Goal: Task Accomplishment & Management: Complete application form

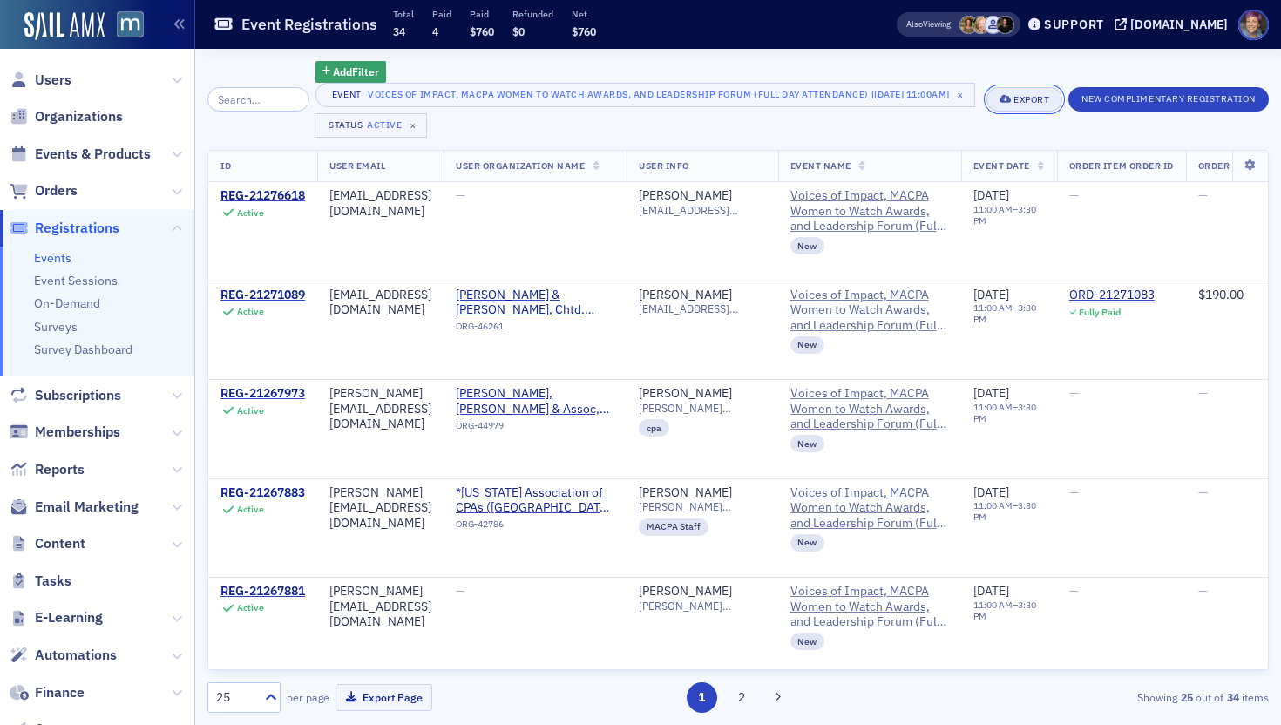
click at [1059, 111] on button "Export" at bounding box center [1024, 99] width 76 height 24
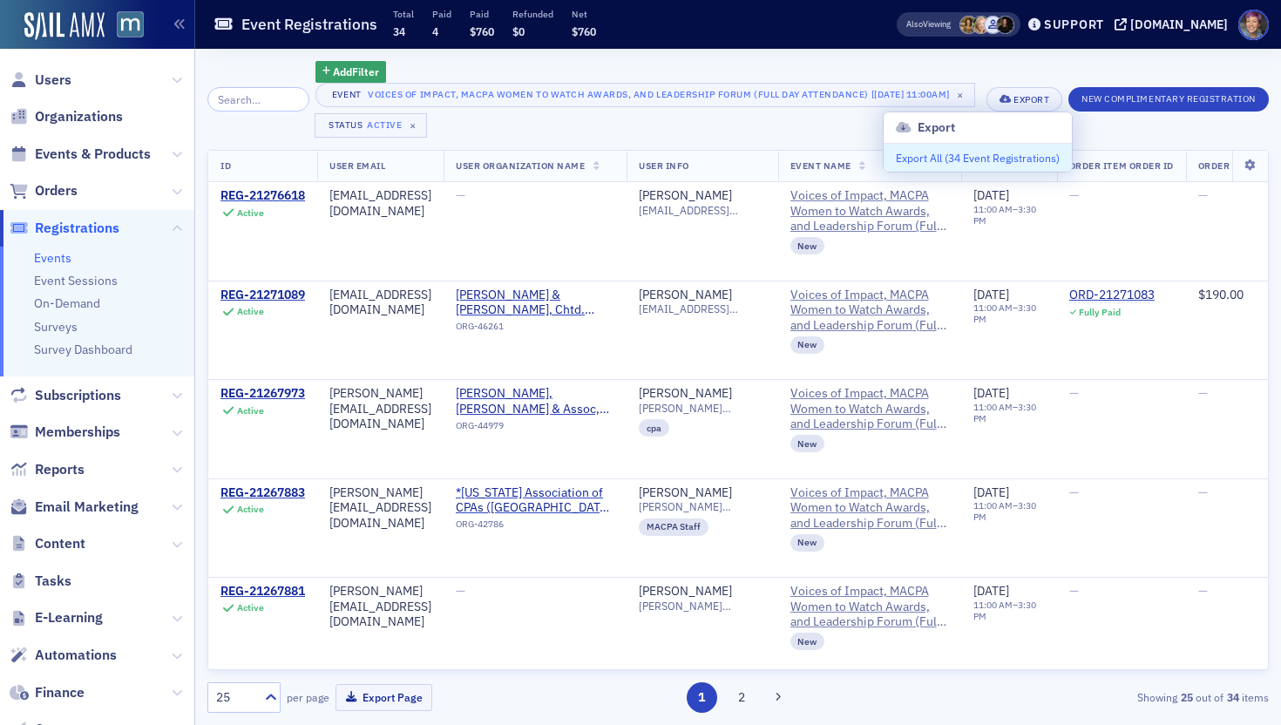
click at [1030, 154] on button "Export All ( 34 Event Registrations )" at bounding box center [977, 158] width 188 height 28
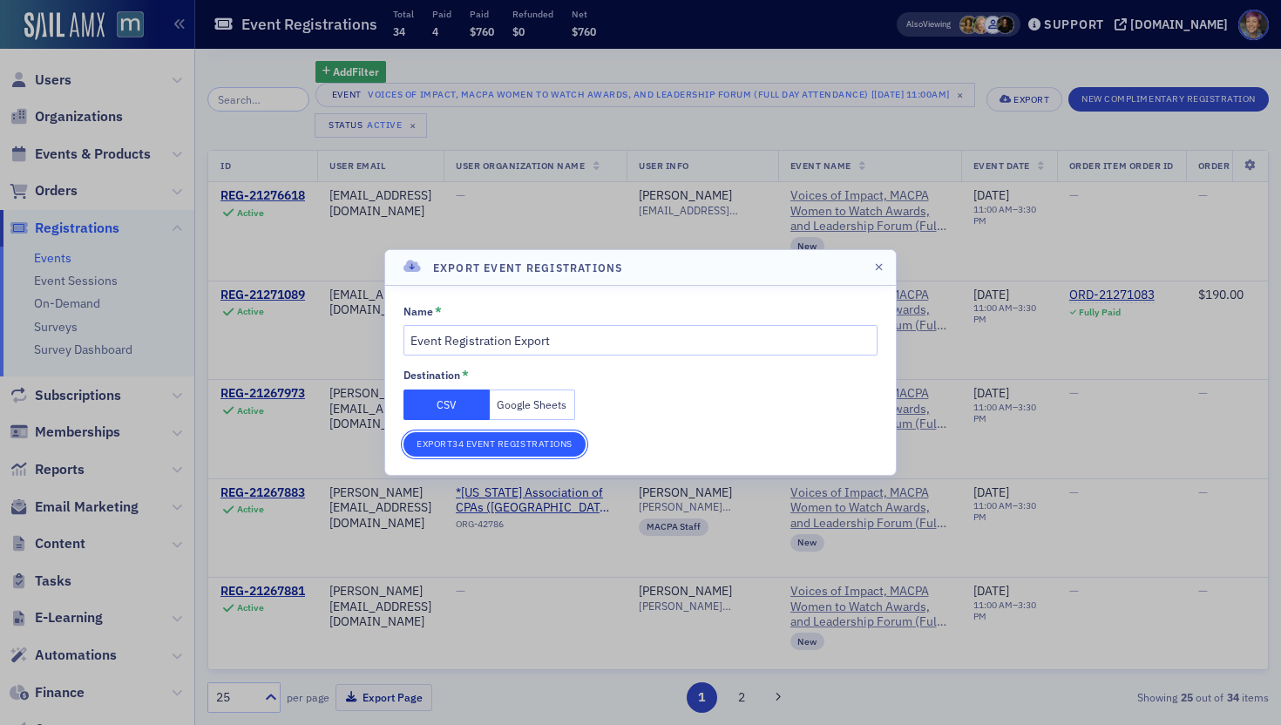
click at [476, 441] on button "Export 34 Event Registrations" at bounding box center [494, 444] width 182 height 24
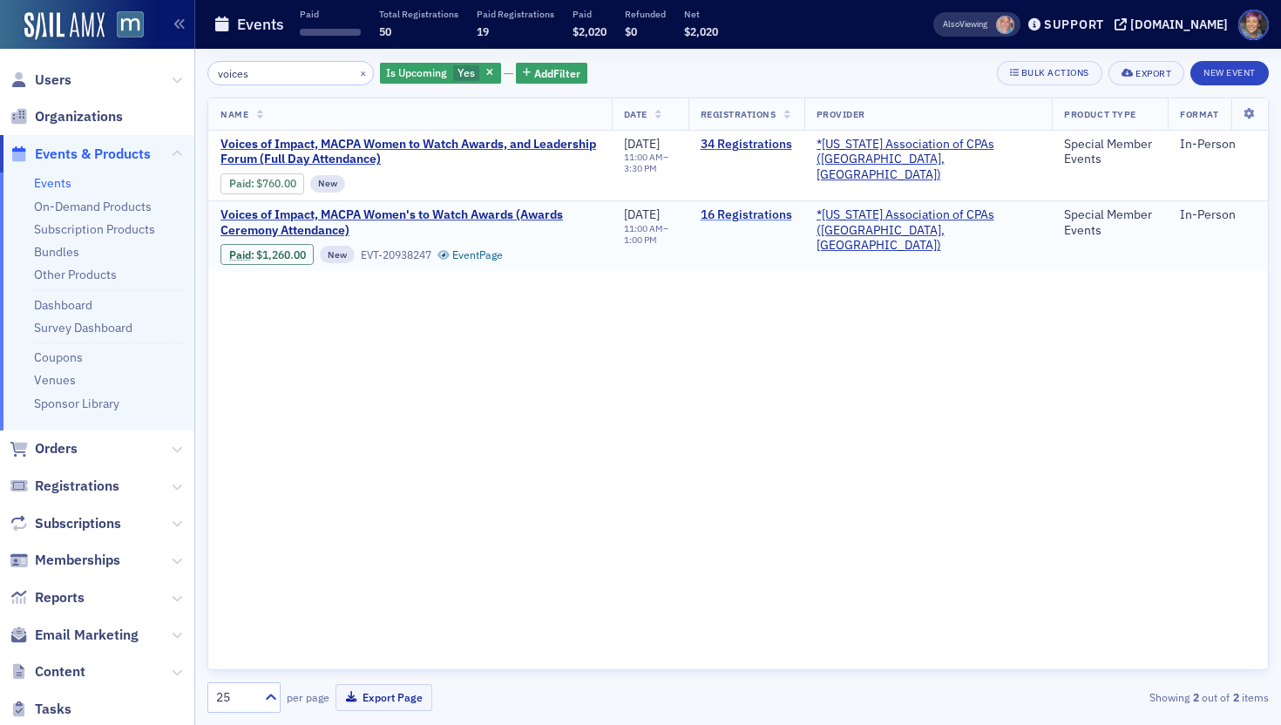
click at [792, 213] on link "16 Registrations" at bounding box center [745, 215] width 91 height 16
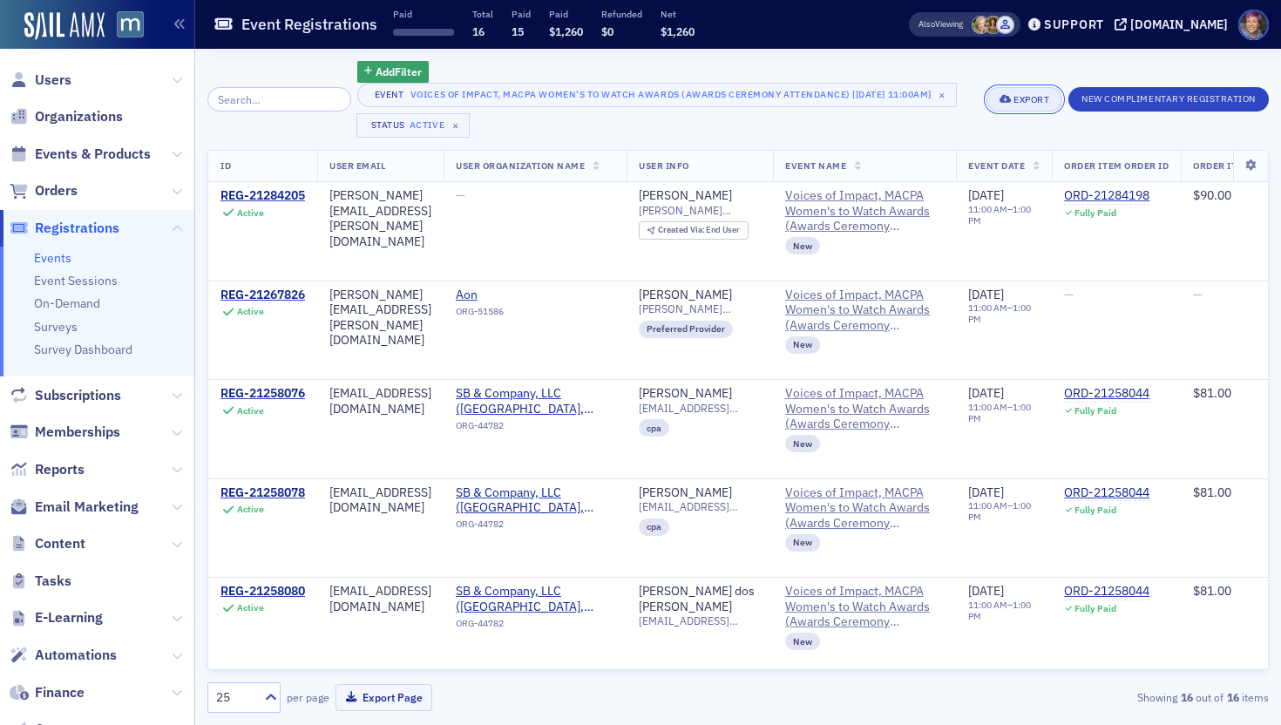
click at [1038, 89] on button "Export" at bounding box center [1024, 99] width 76 height 24
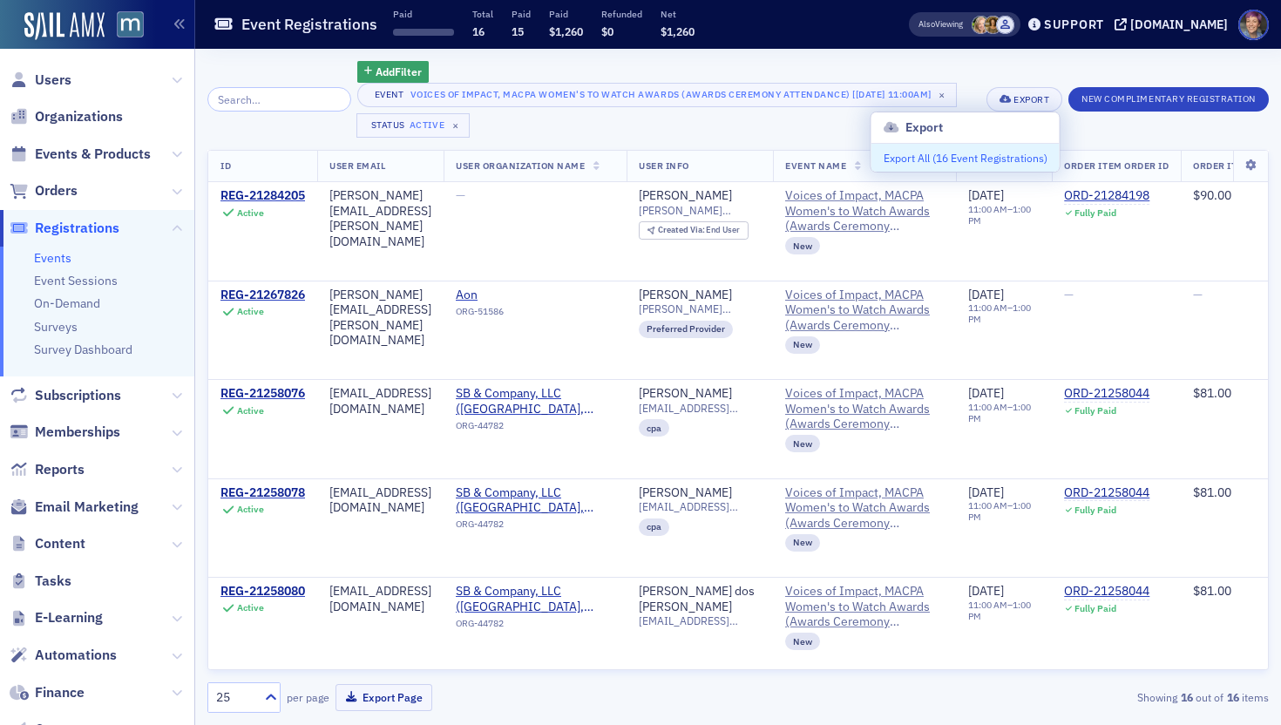
click at [1015, 160] on button "Export All ( 16 Event Registrations )" at bounding box center [965, 158] width 188 height 28
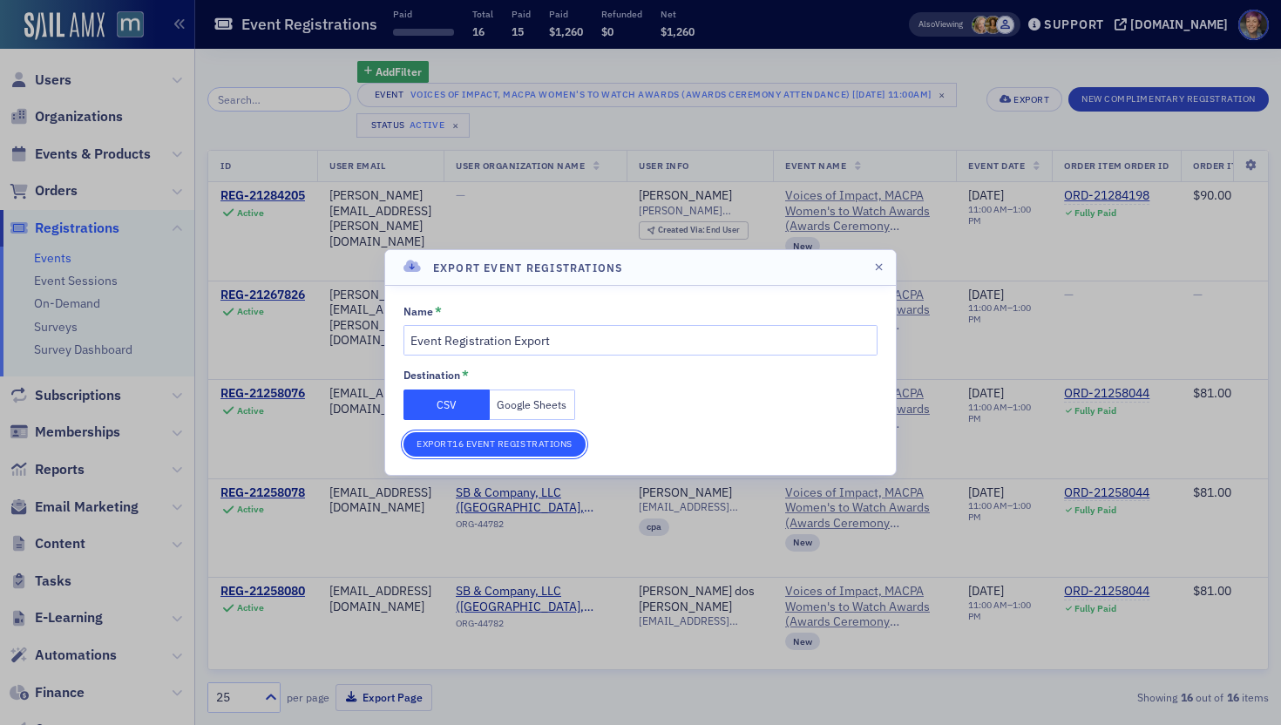
click at [458, 445] on button "Export 16 Event Registrations" at bounding box center [494, 444] width 182 height 24
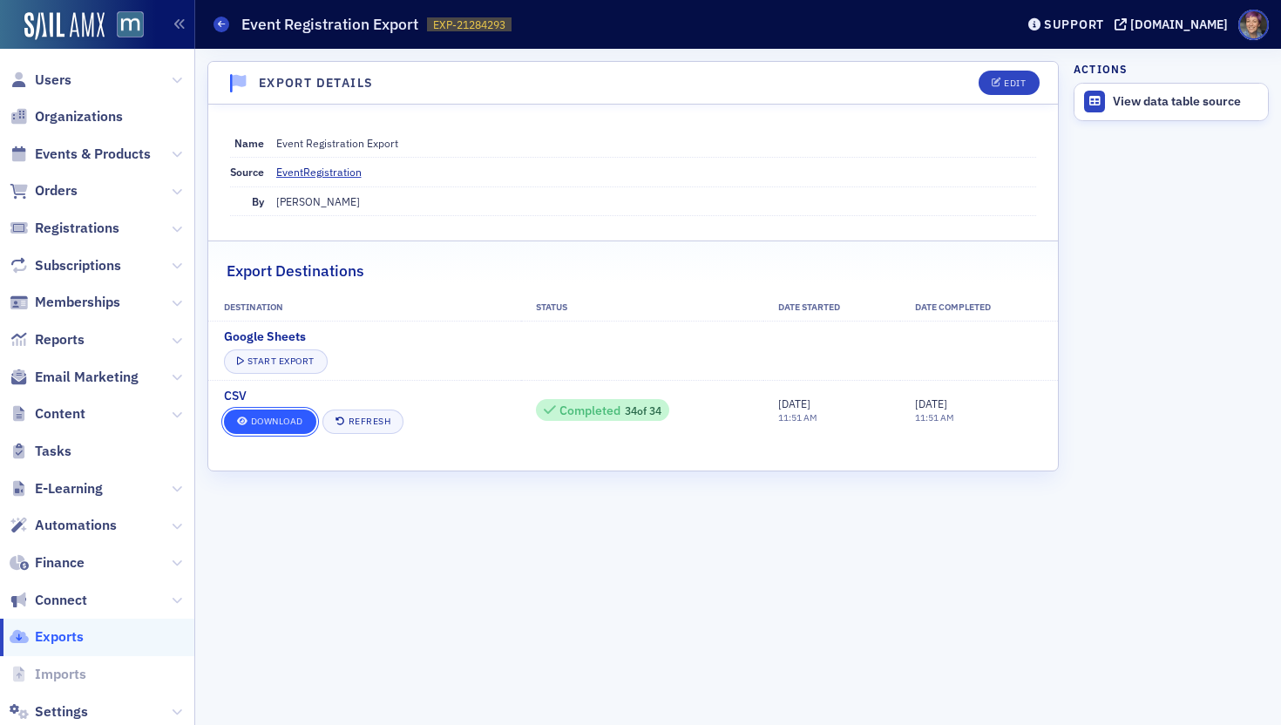
click at [285, 425] on link "Download" at bounding box center [270, 421] width 92 height 24
click at [220, 18] on span at bounding box center [221, 25] width 16 height 16
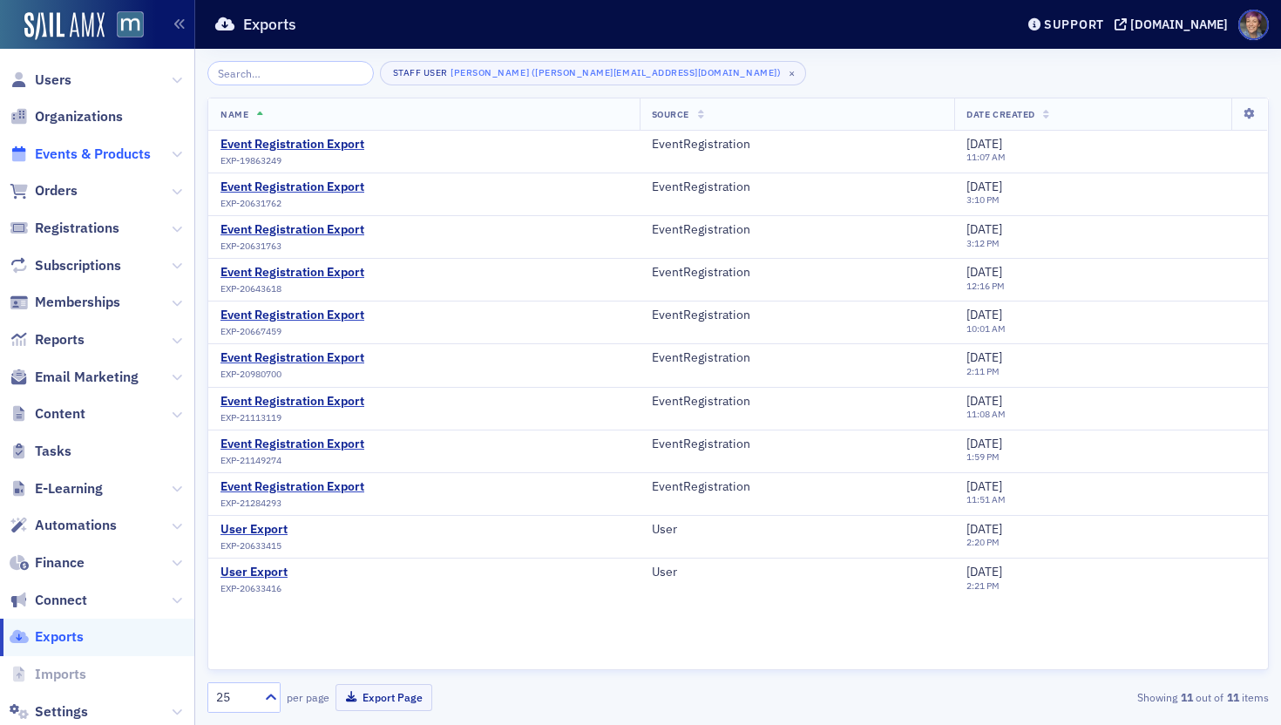
click at [125, 148] on span "Events & Products" at bounding box center [93, 154] width 116 height 19
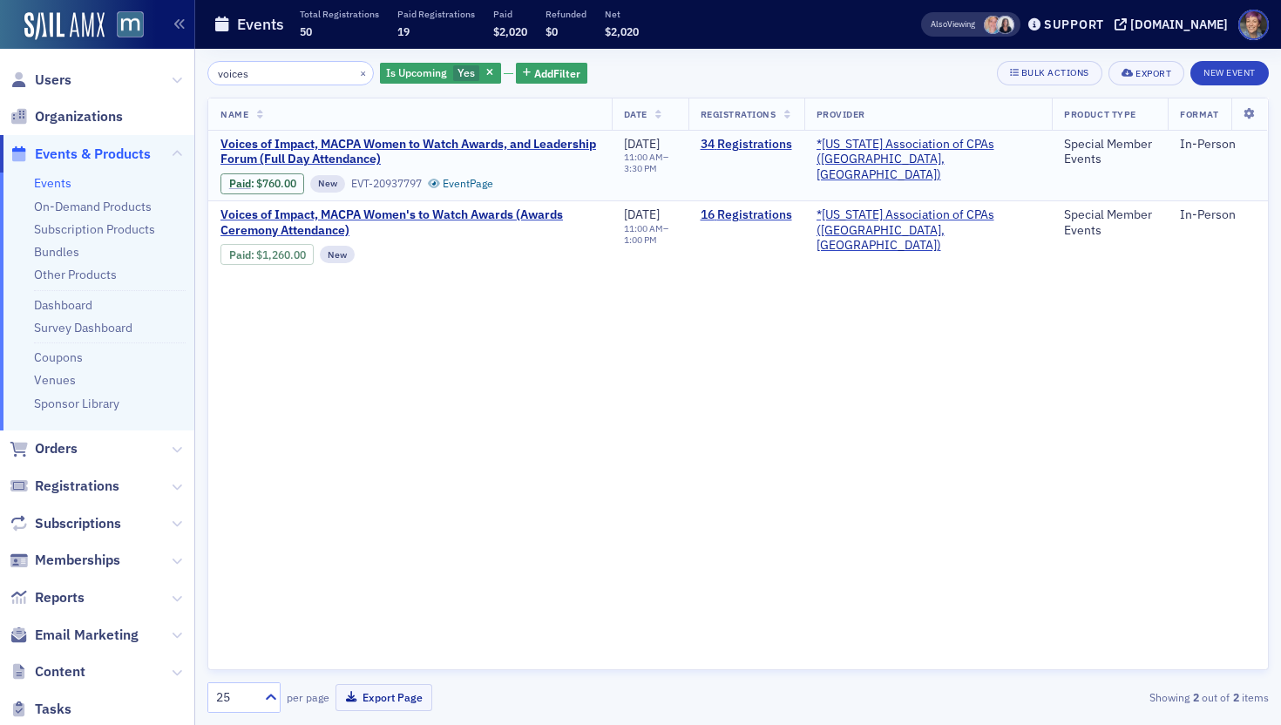
type input "voices"
click at [777, 154] on td "34 Registrations" at bounding box center [746, 166] width 116 height 71
click at [781, 145] on link "34 Registrations" at bounding box center [745, 145] width 91 height 16
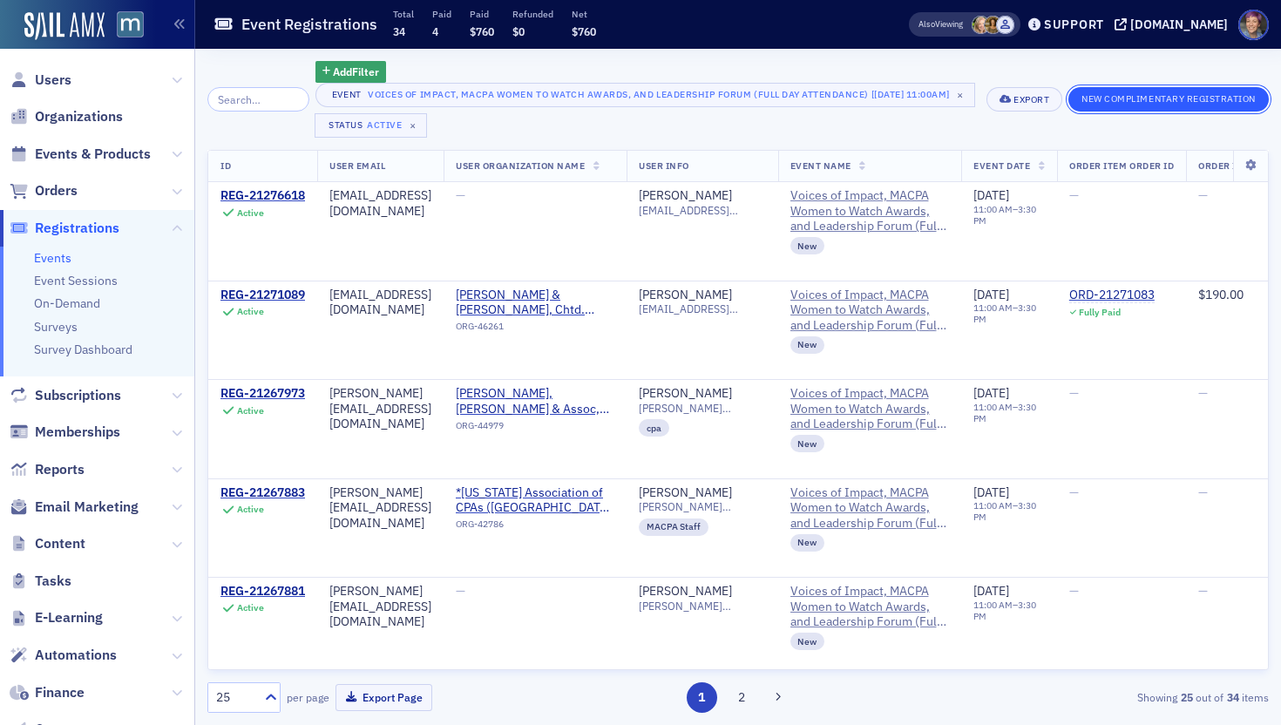
click at [1219, 94] on button "New Complimentary Registration" at bounding box center [1168, 99] width 200 height 24
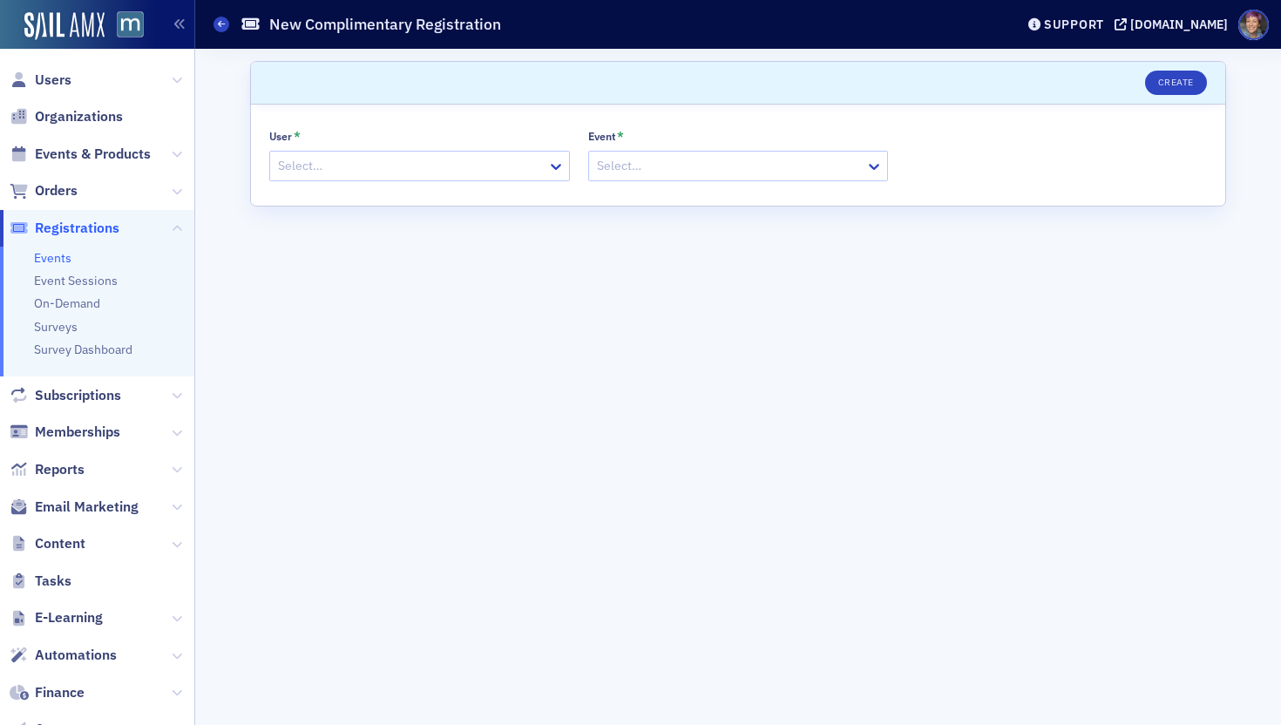
click at [385, 163] on div at bounding box center [410, 166] width 269 height 22
type input "lexy"
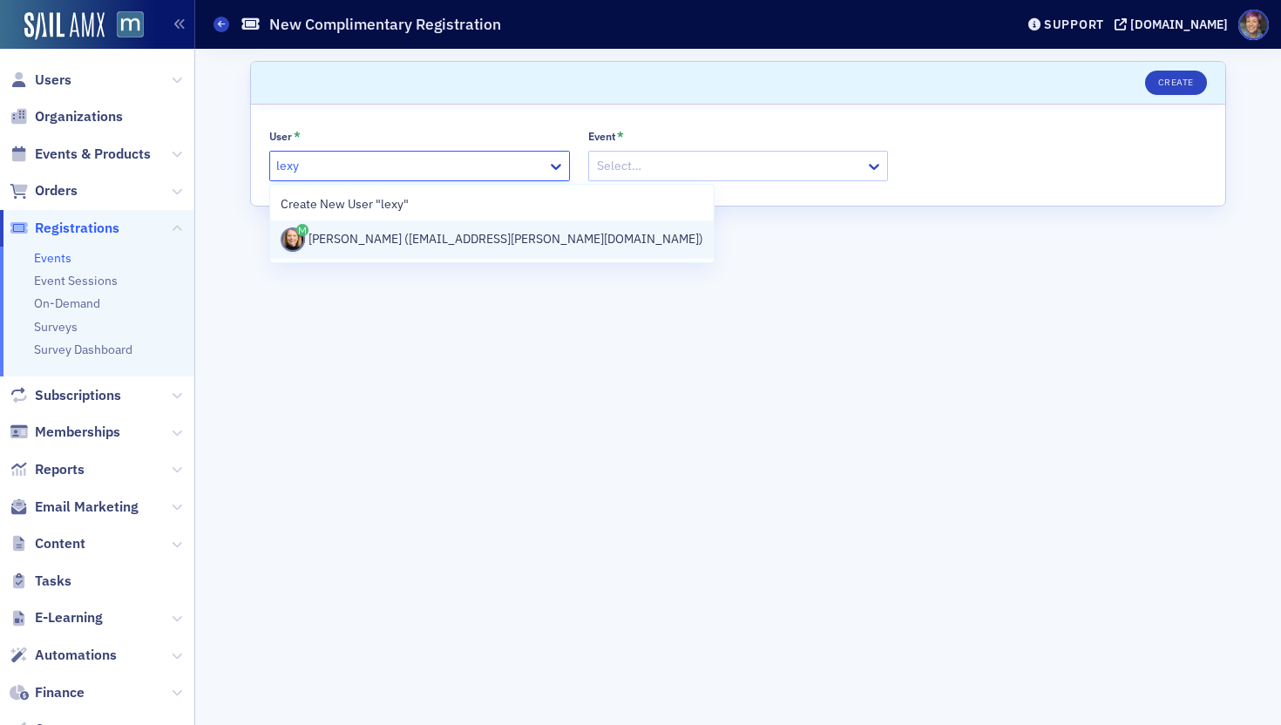
click at [335, 232] on div "Lexy Kessler (lexy.kessler@aprio.com)" at bounding box center [492, 239] width 422 height 24
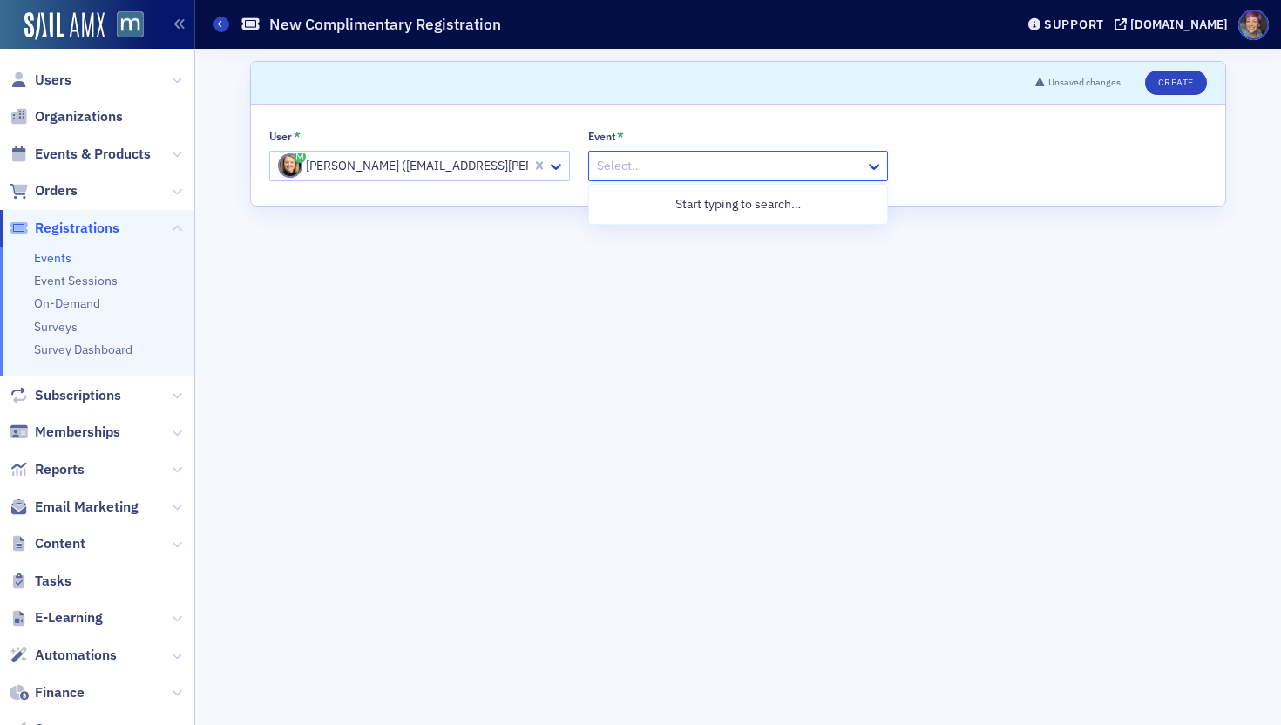
click at [747, 169] on div at bounding box center [729, 166] width 269 height 22
type input "voices"
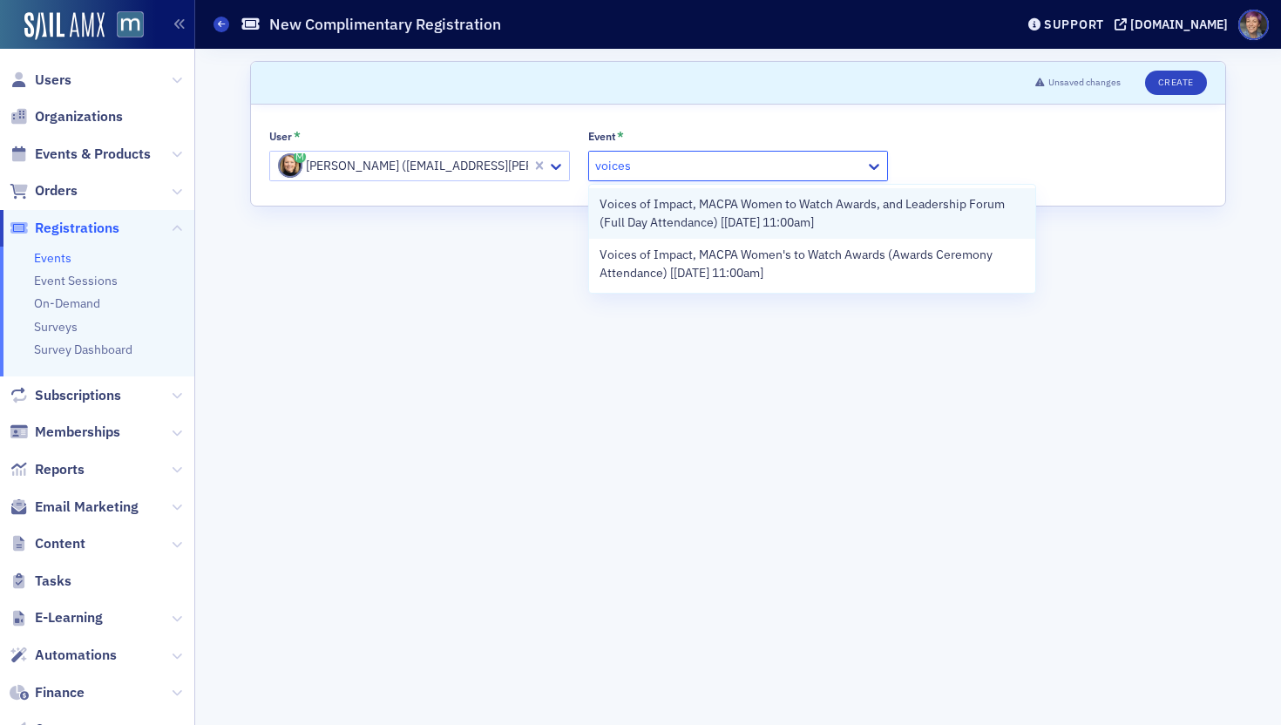
click at [713, 216] on span "Voices of Impact, MACPA Women to Watch Awards, and Leadership Forum (Full Day A…" at bounding box center [812, 213] width 426 height 37
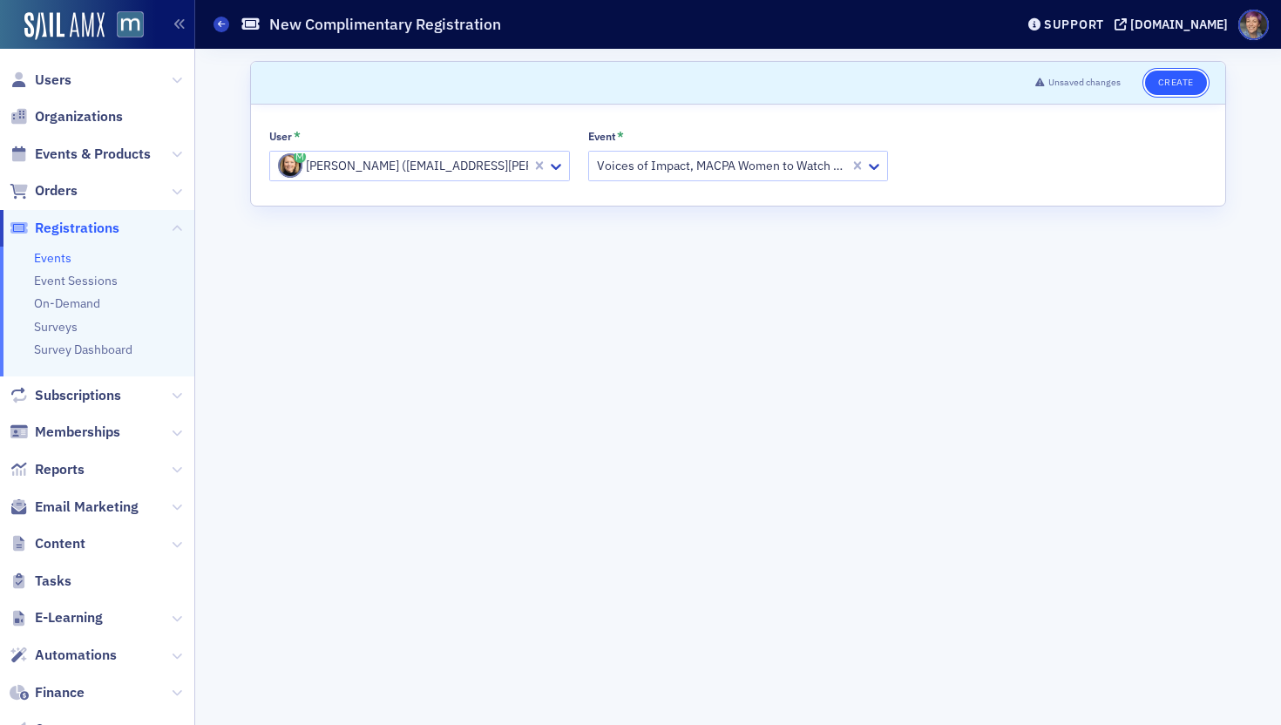
click at [1168, 79] on button "Create" at bounding box center [1176, 83] width 62 height 24
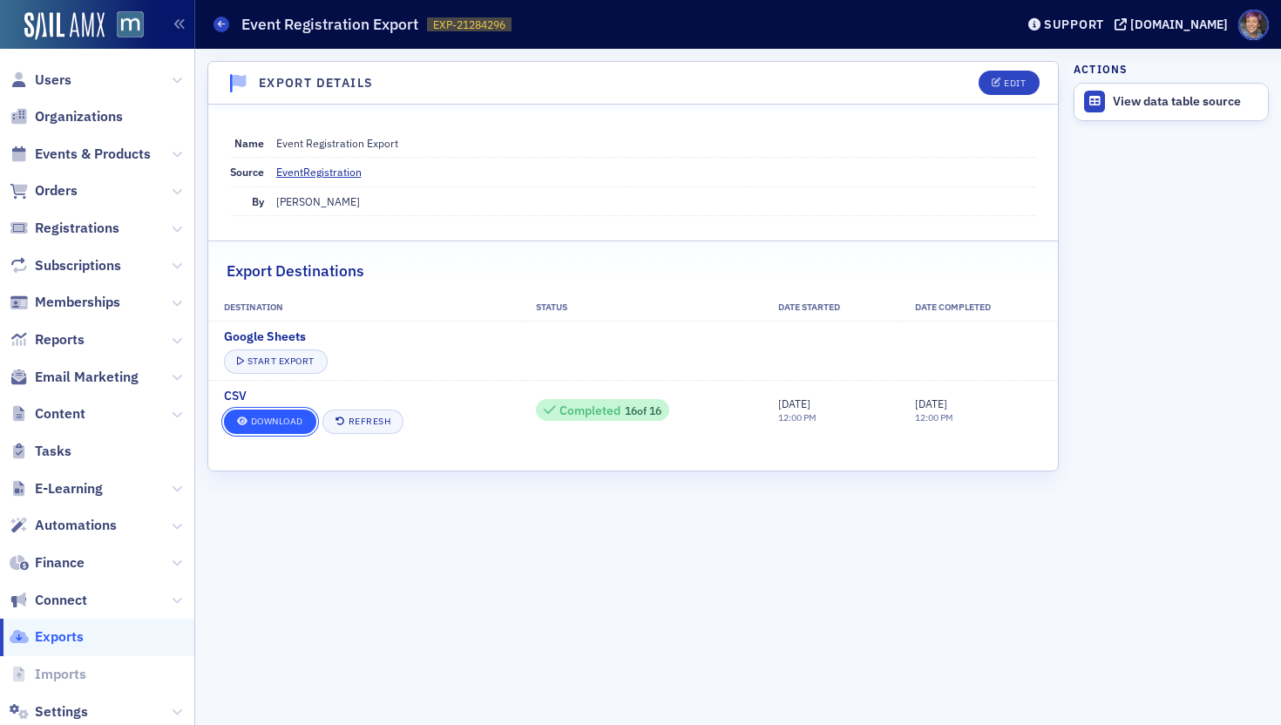
click at [261, 420] on link "Download" at bounding box center [270, 421] width 92 height 24
click at [270, 427] on link "Download" at bounding box center [270, 421] width 92 height 24
